Goal: Task Accomplishment & Management: Complete application form

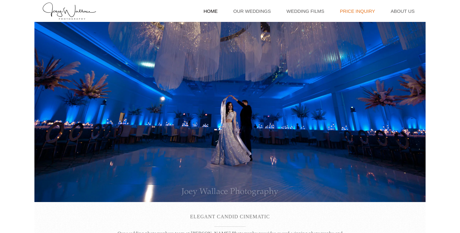
click at [365, 11] on link "Price Inquiry" at bounding box center [357, 11] width 41 height 22
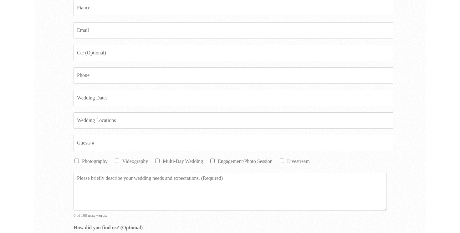
scroll to position [285, 0]
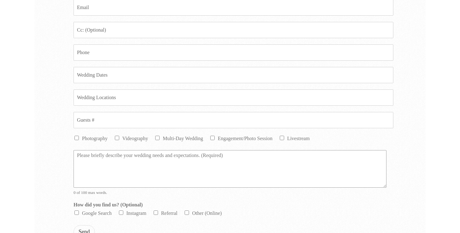
click at [170, 164] on textarea "Message *" at bounding box center [230, 169] width 313 height 38
paste textarea "Hi! I hope all is well! I am reaching out as we are looking for a photographer …"
type textarea "Hi! I hope all is well! I am reaching out as we are looking for a photographer …"
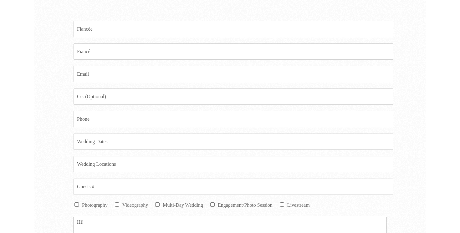
scroll to position [216, 0]
click at [106, 31] on input "Fiancee *" at bounding box center [234, 31] width 320 height 16
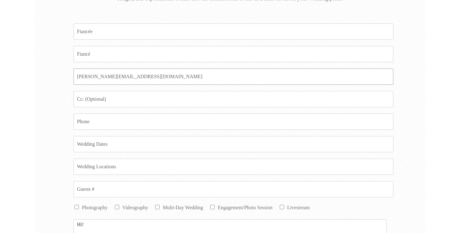
type input "nathan@makragency.com"
click at [106, 29] on input "Fiancee *" at bounding box center [234, 31] width 320 height 16
type input "N/A"
type input "6617557598"
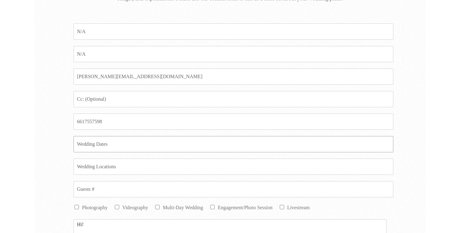
click at [104, 144] on input "Date *" at bounding box center [234, 144] width 320 height 16
type input "12/3 (Corporate Event)"
type input "Wyndham Atlanta Buckhead"
click at [156, 189] on input "Guests # *" at bounding box center [234, 189] width 320 height 16
type input "350"
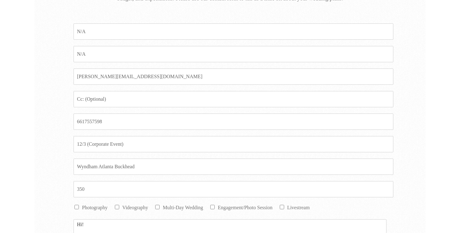
click at [123, 205] on label "Videography" at bounding box center [135, 207] width 26 height 5
click at [119, 205] on input "Videography" at bounding box center [117, 207] width 4 height 4
checkbox input "true"
click at [83, 206] on label "Photography" at bounding box center [95, 207] width 26 height 5
click at [79, 206] on input "Photography" at bounding box center [77, 207] width 4 height 4
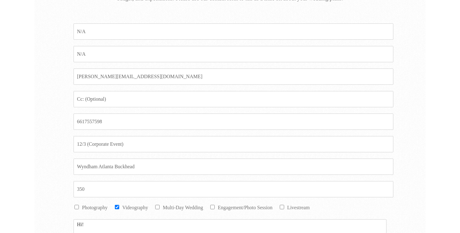
checkbox input "true"
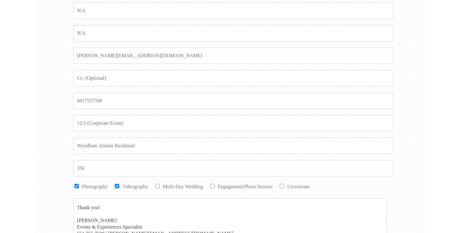
scroll to position [61, 0]
click at [138, 218] on textarea "Hi! I hope all is well! I am reaching out as we are looking for a photographer …" at bounding box center [230, 218] width 313 height 38
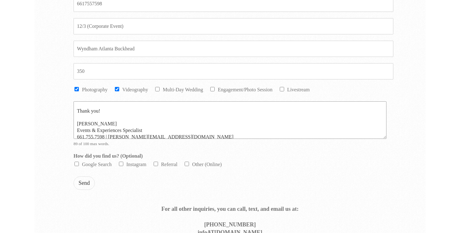
scroll to position [347, 0]
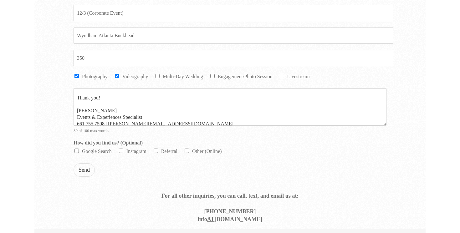
click at [86, 152] on label "Google Search" at bounding box center [97, 151] width 30 height 5
click at [79, 152] on input "Google Search" at bounding box center [77, 151] width 4 height 4
checkbox input "true"
click at [83, 173] on button "Send" at bounding box center [84, 169] width 21 height 13
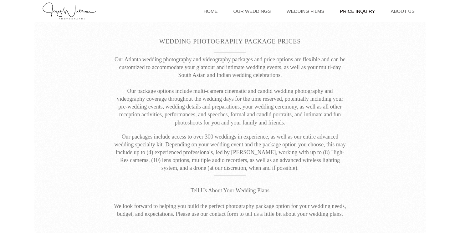
scroll to position [170, 0]
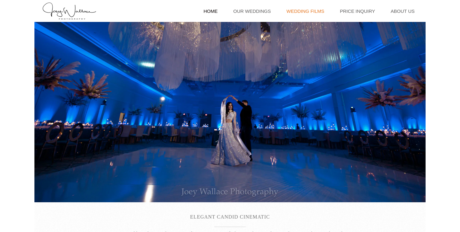
click at [307, 10] on link "Wedding Films" at bounding box center [306, 11] width 44 height 22
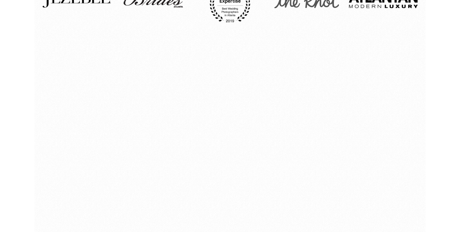
scroll to position [777, 0]
